Goal: Find specific page/section: Find specific page/section

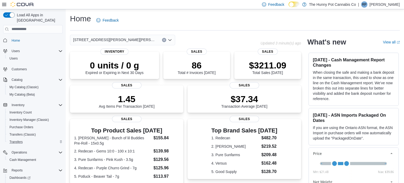
scroll to position [16, 0]
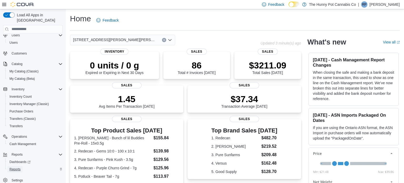
click at [16, 167] on span "Reports" at bounding box center [14, 169] width 11 height 4
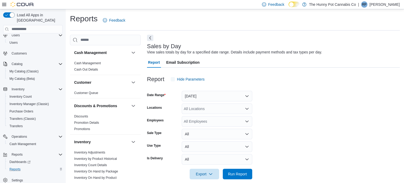
scroll to position [7, 0]
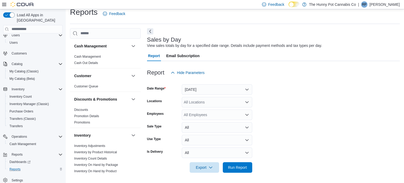
click at [208, 99] on div "All Locations" at bounding box center [217, 102] width 71 height 11
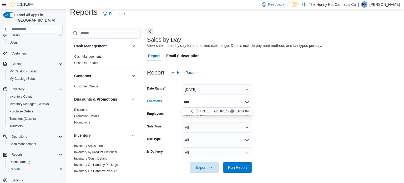
type input "****"
click at [211, 108] on span "[STREET_ADDRESS][PERSON_NAME][PERSON_NAME]" at bounding box center [244, 110] width 97 height 5
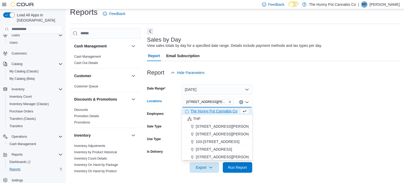
click at [340, 108] on form "Date Range [DATE] Locations [STREET_ADDRESS][PERSON_NAME][PERSON_NAME][PERSON_N…" at bounding box center [273, 125] width 253 height 95
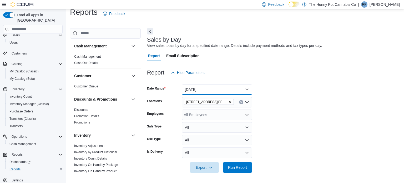
click at [198, 90] on button "[DATE]" at bounding box center [217, 89] width 71 height 11
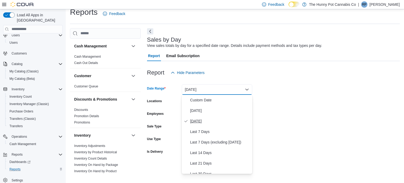
scroll to position [79, 0]
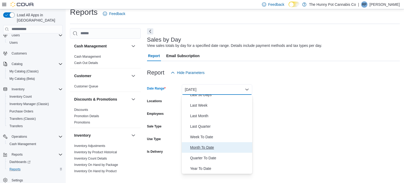
click at [194, 146] on span "Month To Date" at bounding box center [220, 147] width 60 height 6
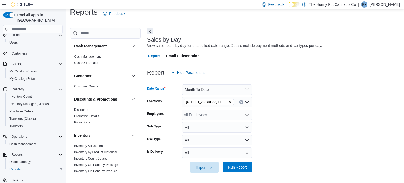
click at [230, 164] on span "Run Report" at bounding box center [237, 167] width 23 height 11
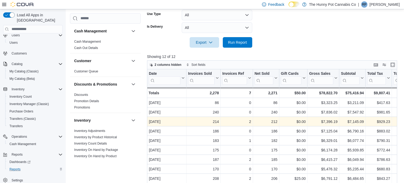
scroll to position [5, 0]
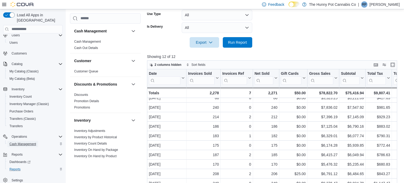
click at [24, 141] on span "Cash Management" at bounding box center [22, 144] width 27 height 6
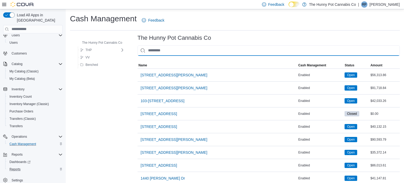
click at [191, 55] on input "This is a search bar. As you type, the results lower in the page will automatic…" at bounding box center [269, 50] width 262 height 11
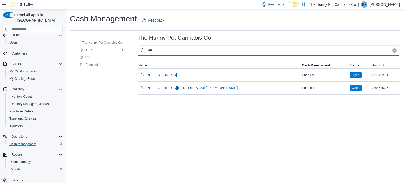
type input "****"
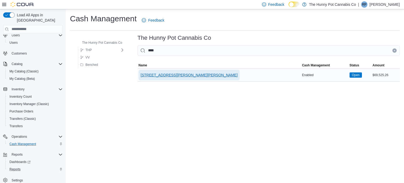
click at [169, 78] on span "[STREET_ADDRESS][PERSON_NAME][PERSON_NAME]" at bounding box center [189, 75] width 97 height 11
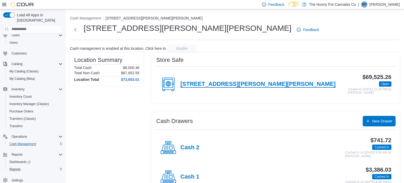
click at [211, 86] on h4 "[STREET_ADDRESS][PERSON_NAME][PERSON_NAME]" at bounding box center [258, 84] width 155 height 7
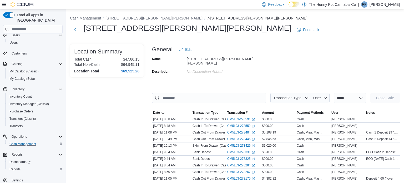
scroll to position [1, 0]
